Goal: Check status: Check status

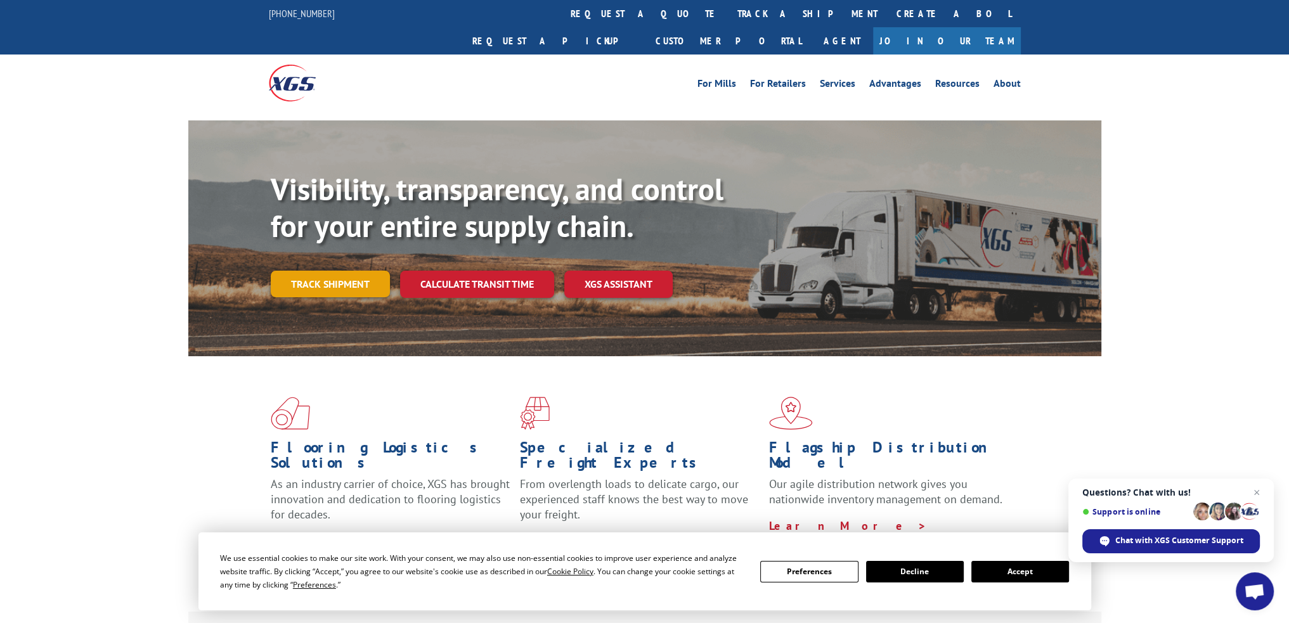
click at [343, 271] on link "Track shipment" at bounding box center [330, 284] width 119 height 27
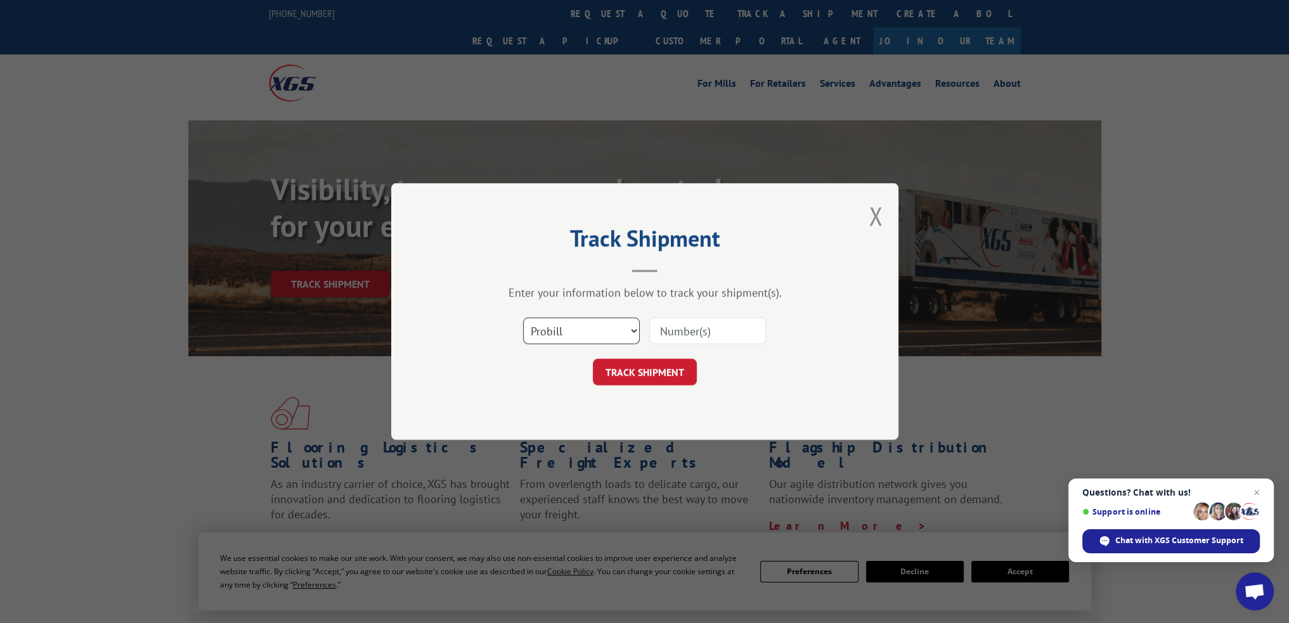
click at [628, 331] on select "Select category... Probill BOL PO" at bounding box center [581, 331] width 117 height 27
select select "bol"
click at [523, 318] on select "Select category... Probill BOL PO" at bounding box center [581, 331] width 117 height 27
click at [694, 334] on input at bounding box center [707, 331] width 117 height 27
paste input "2876697"
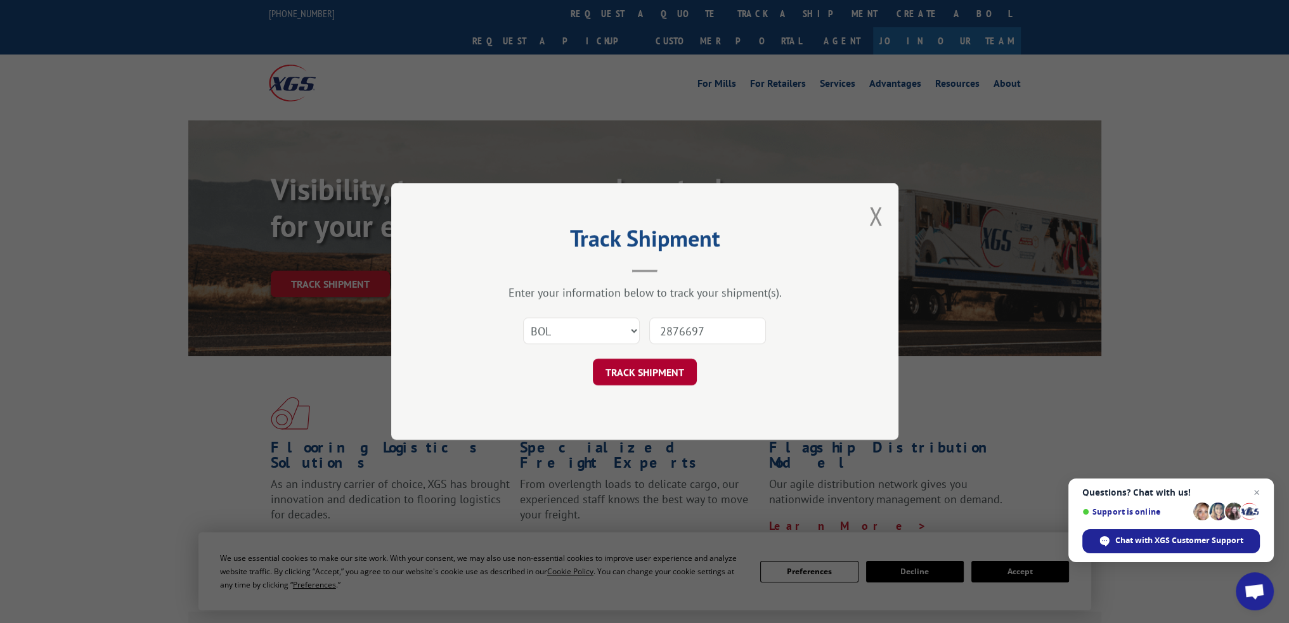
type input "2876697"
click at [663, 370] on button "TRACK SHIPMENT" at bounding box center [645, 372] width 104 height 27
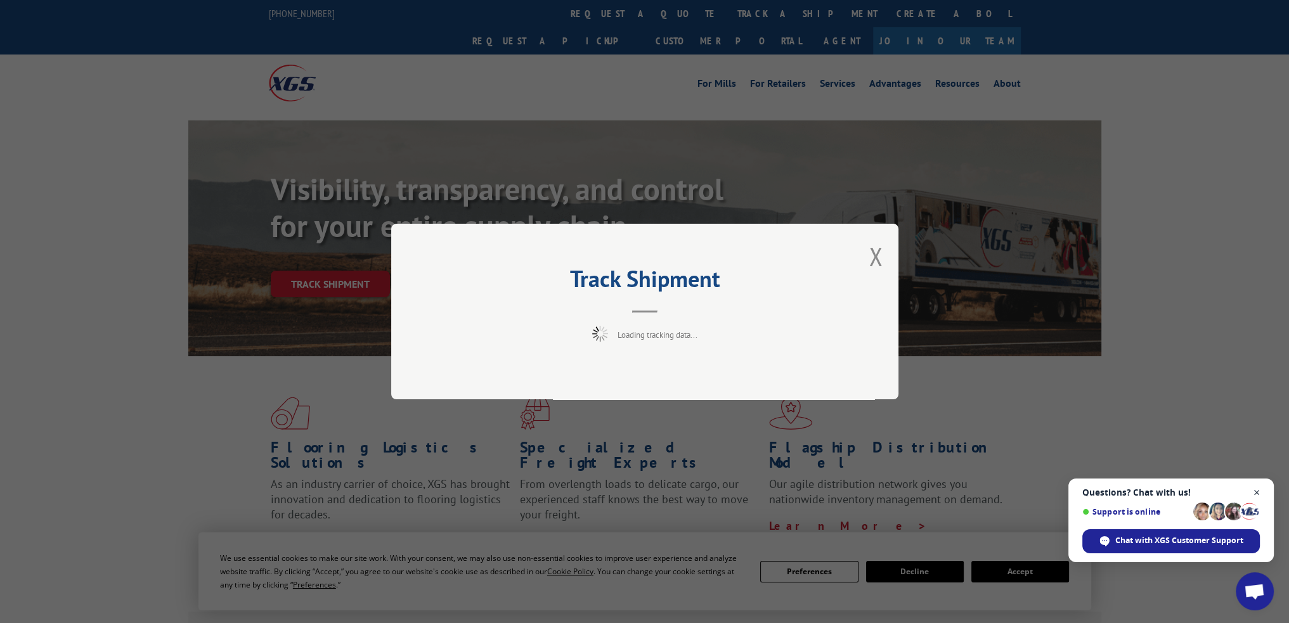
click at [1257, 491] on span "Close chat" at bounding box center [1257, 493] width 16 height 16
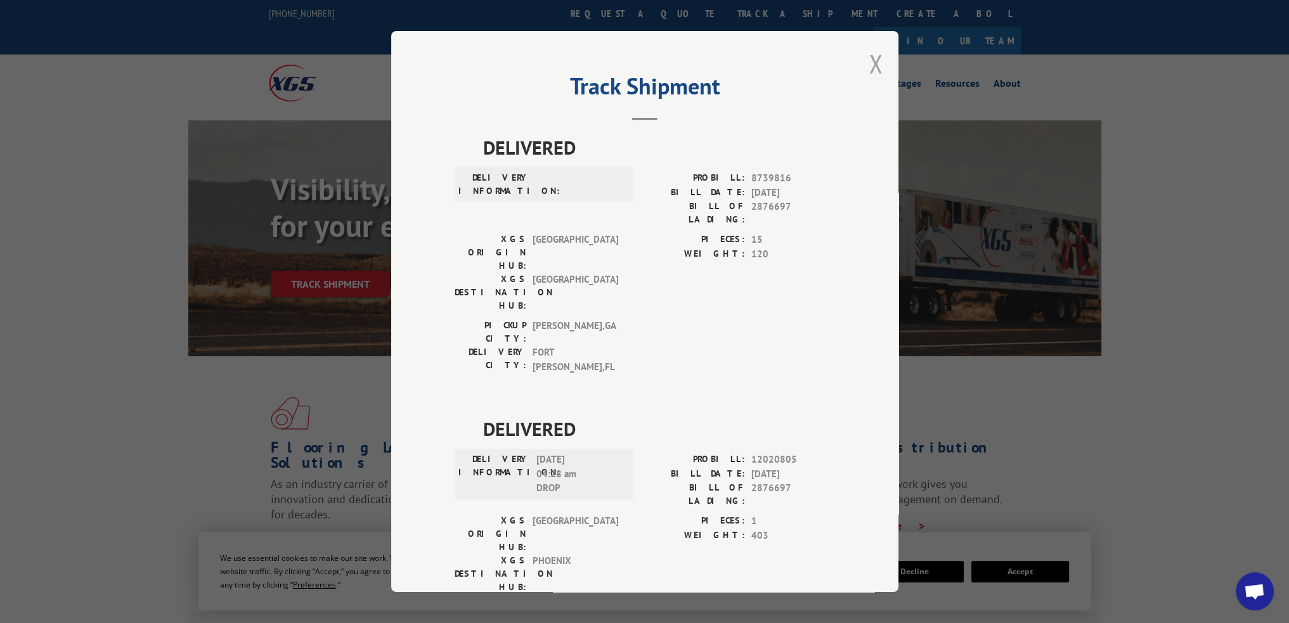
click at [872, 60] on button "Close modal" at bounding box center [876, 64] width 14 height 34
